Goal: Task Accomplishment & Management: Use online tool/utility

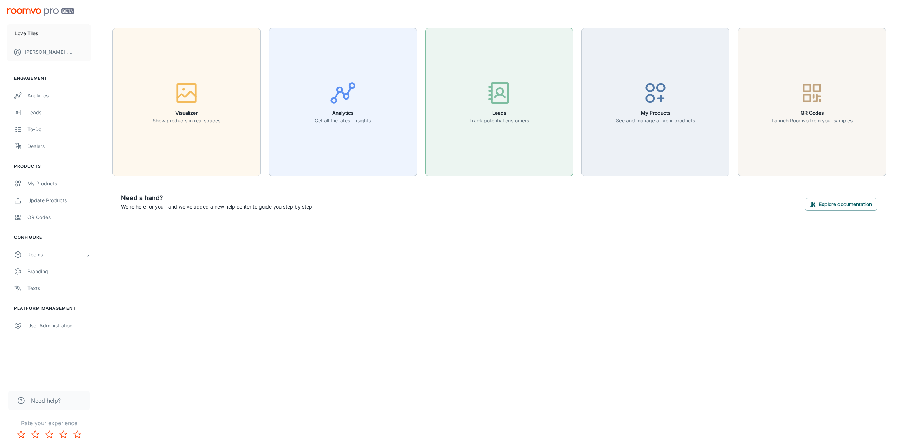
click at [510, 100] on icon "button" at bounding box center [499, 93] width 26 height 26
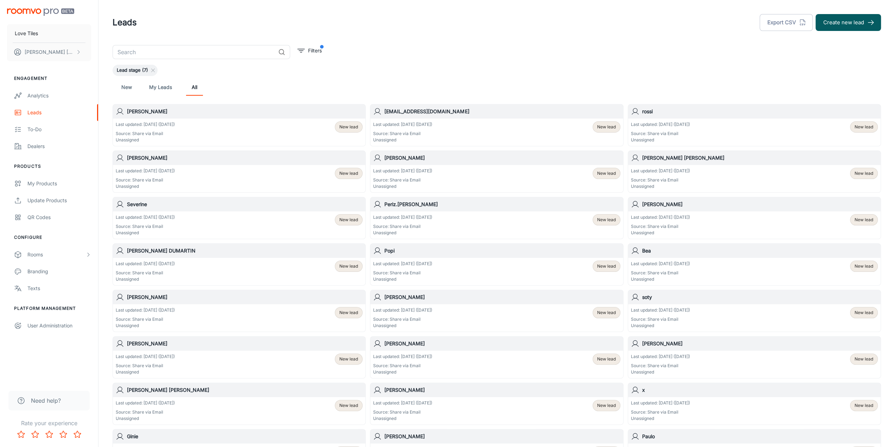
click at [658, 205] on h6 "[PERSON_NAME]" at bounding box center [760, 204] width 236 height 8
click at [33, 131] on div "To-do" at bounding box center [59, 130] width 64 height 8
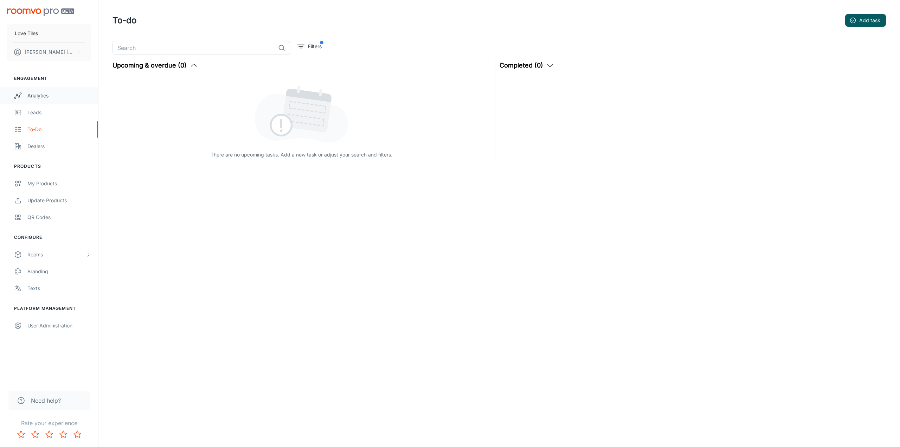
click at [41, 99] on div "Analytics" at bounding box center [59, 96] width 64 height 8
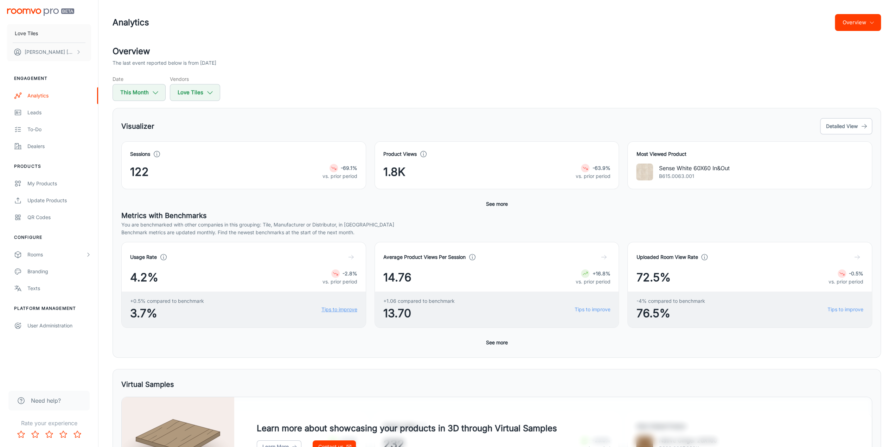
click at [346, 309] on link "Tips to improve" at bounding box center [339, 310] width 36 height 8
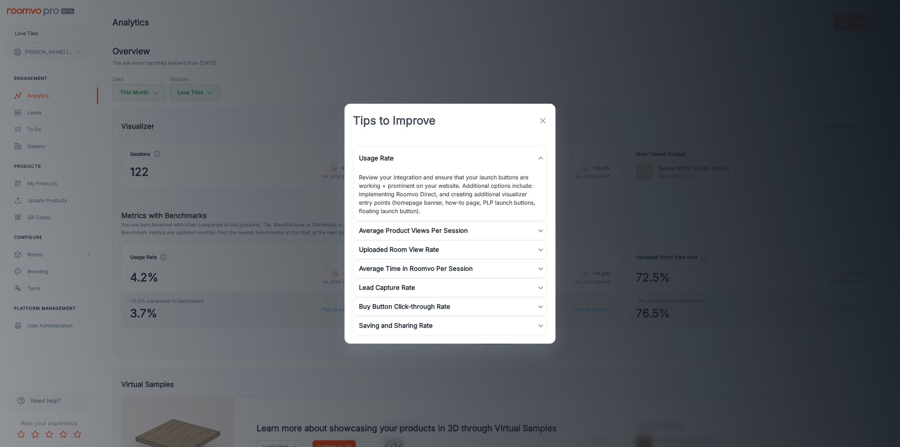
click at [546, 122] on icon "button" at bounding box center [543, 120] width 8 height 8
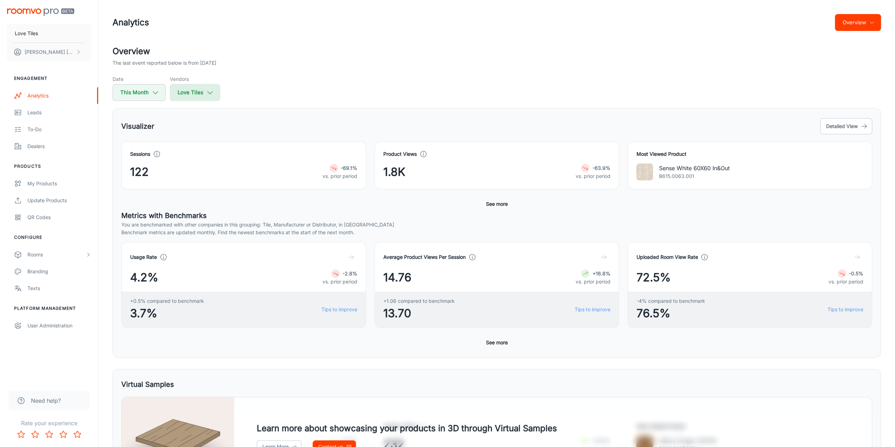
click at [208, 96] on button "Love Tiles" at bounding box center [195, 92] width 50 height 17
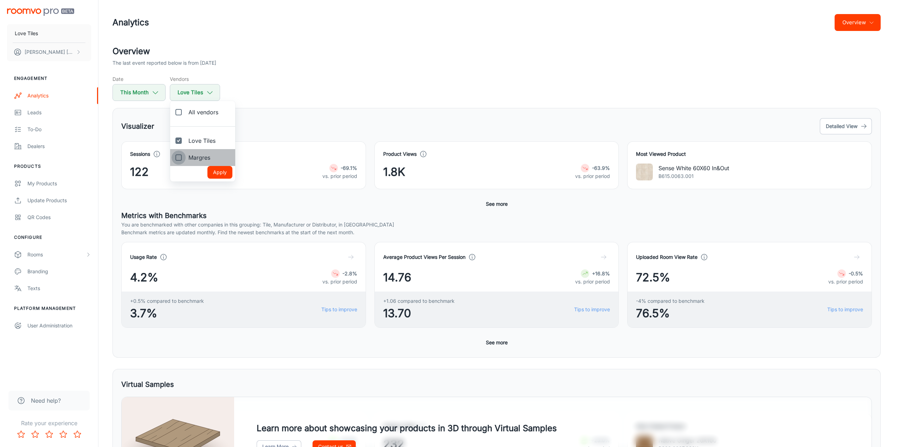
click at [181, 161] on input "Margres" at bounding box center [179, 158] width 14 height 14
checkbox input "true"
click at [181, 143] on input "Love Tiles" at bounding box center [179, 141] width 14 height 14
checkbox input "false"
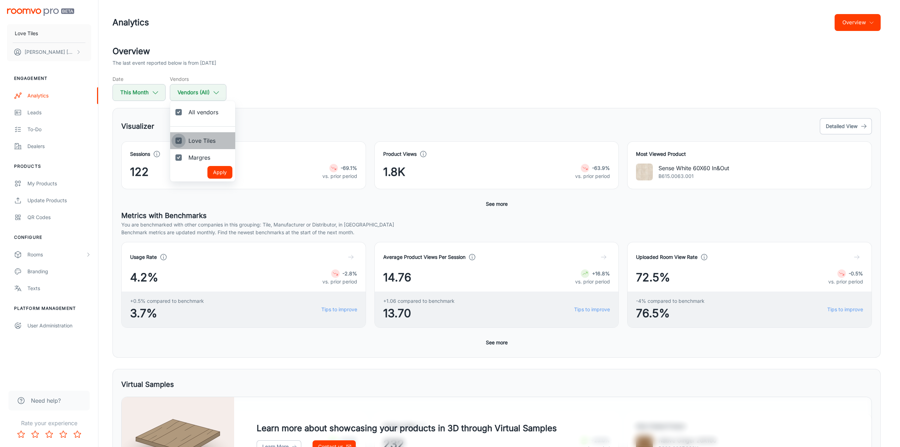
checkbox input "false"
click at [218, 170] on button "Apply" at bounding box center [220, 172] width 25 height 13
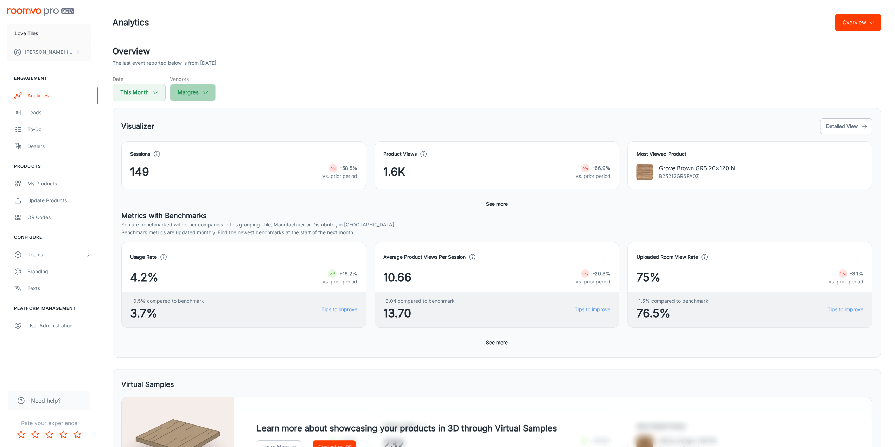
click at [197, 95] on button "Margres" at bounding box center [193, 92] width 46 height 17
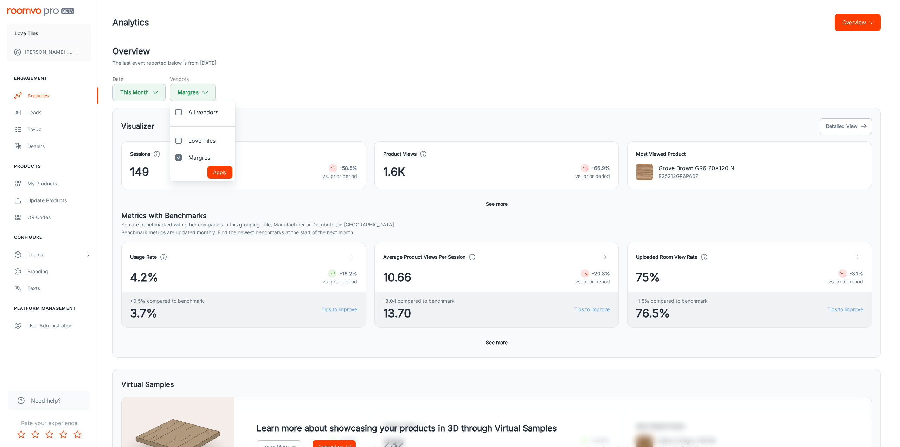
click at [180, 141] on input "Love Tiles" at bounding box center [179, 141] width 14 height 14
checkbox input "true"
click at [218, 173] on button "Apply" at bounding box center [220, 172] width 25 height 13
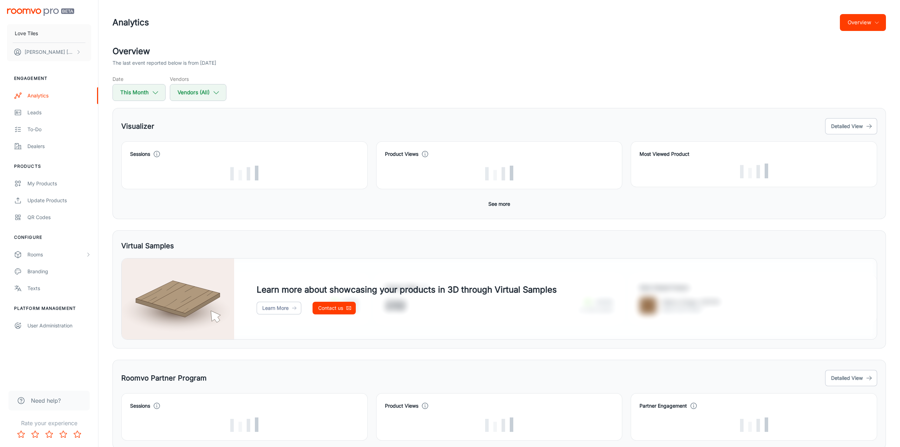
checkbox input "true"
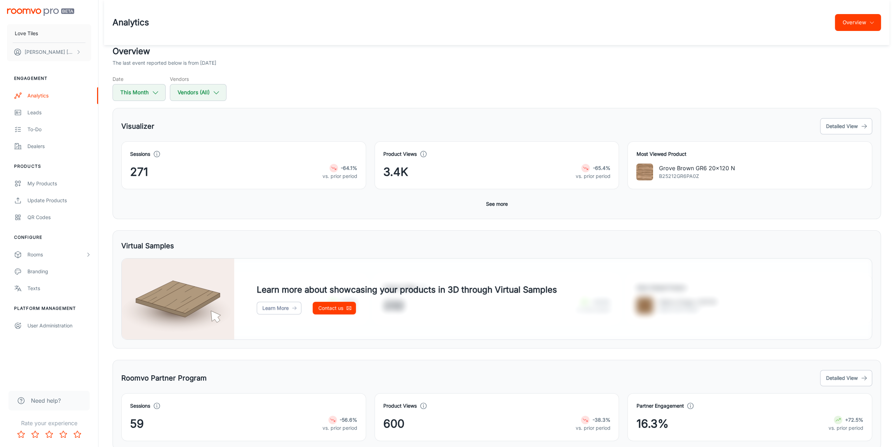
scroll to position [29, 0]
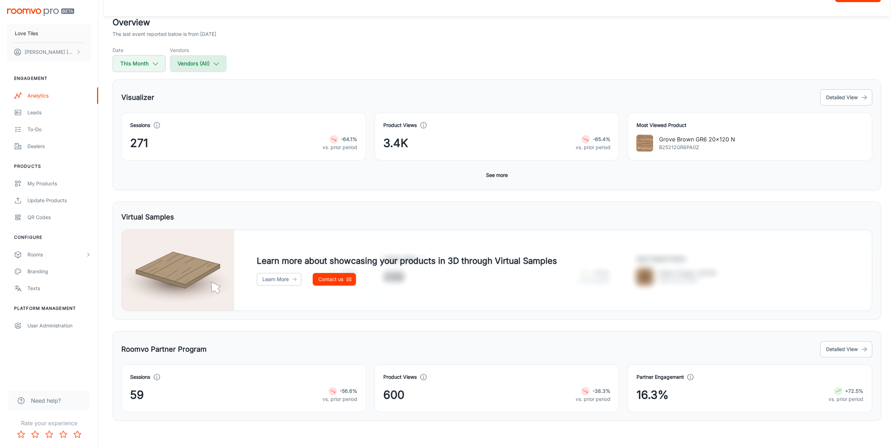
click at [219, 68] on button "Vendors (All)" at bounding box center [198, 63] width 57 height 17
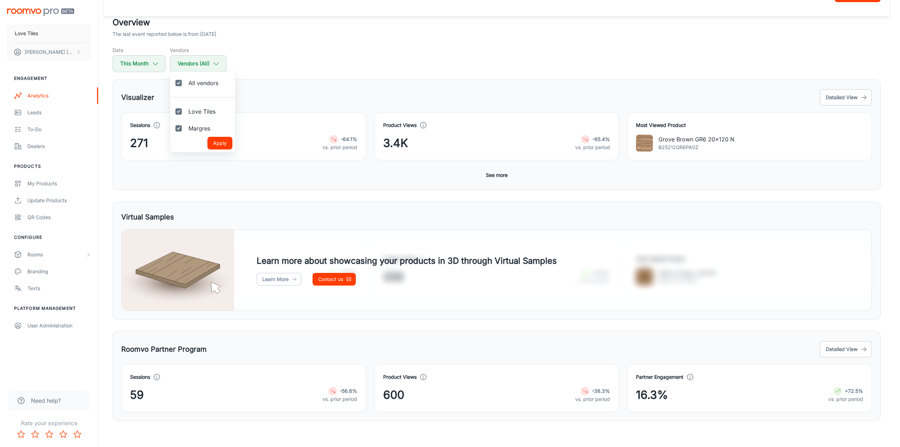
click at [179, 127] on input "Margres" at bounding box center [179, 128] width 14 height 14
checkbox input "false"
click at [223, 143] on button "Apply" at bounding box center [220, 143] width 25 height 13
checkbox input "false"
